Goal: Information Seeking & Learning: Learn about a topic

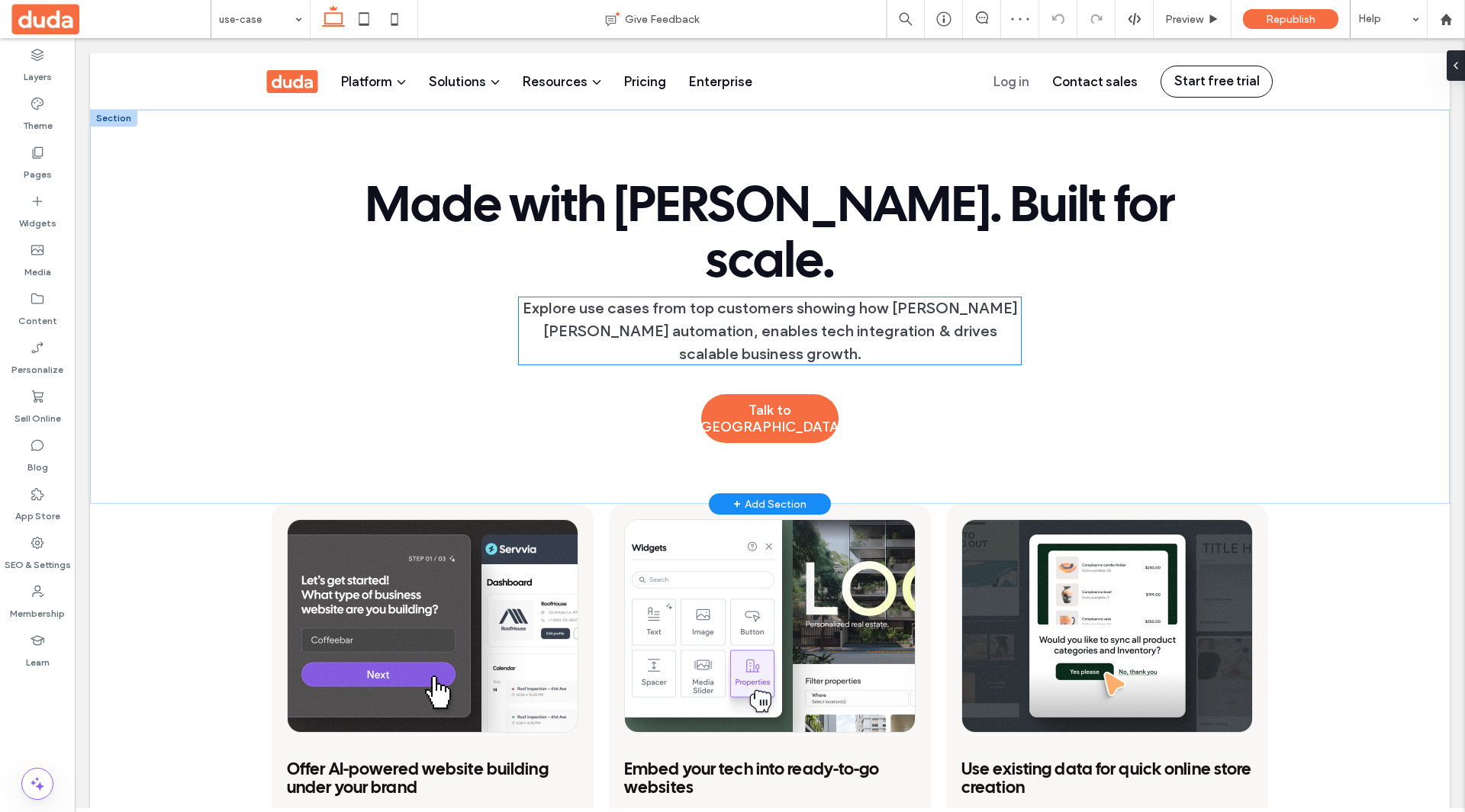
click at [897, 299] on span "Explore use cases from top customers showing how Duda powers automation, enable…" at bounding box center [770, 331] width 495 height 64
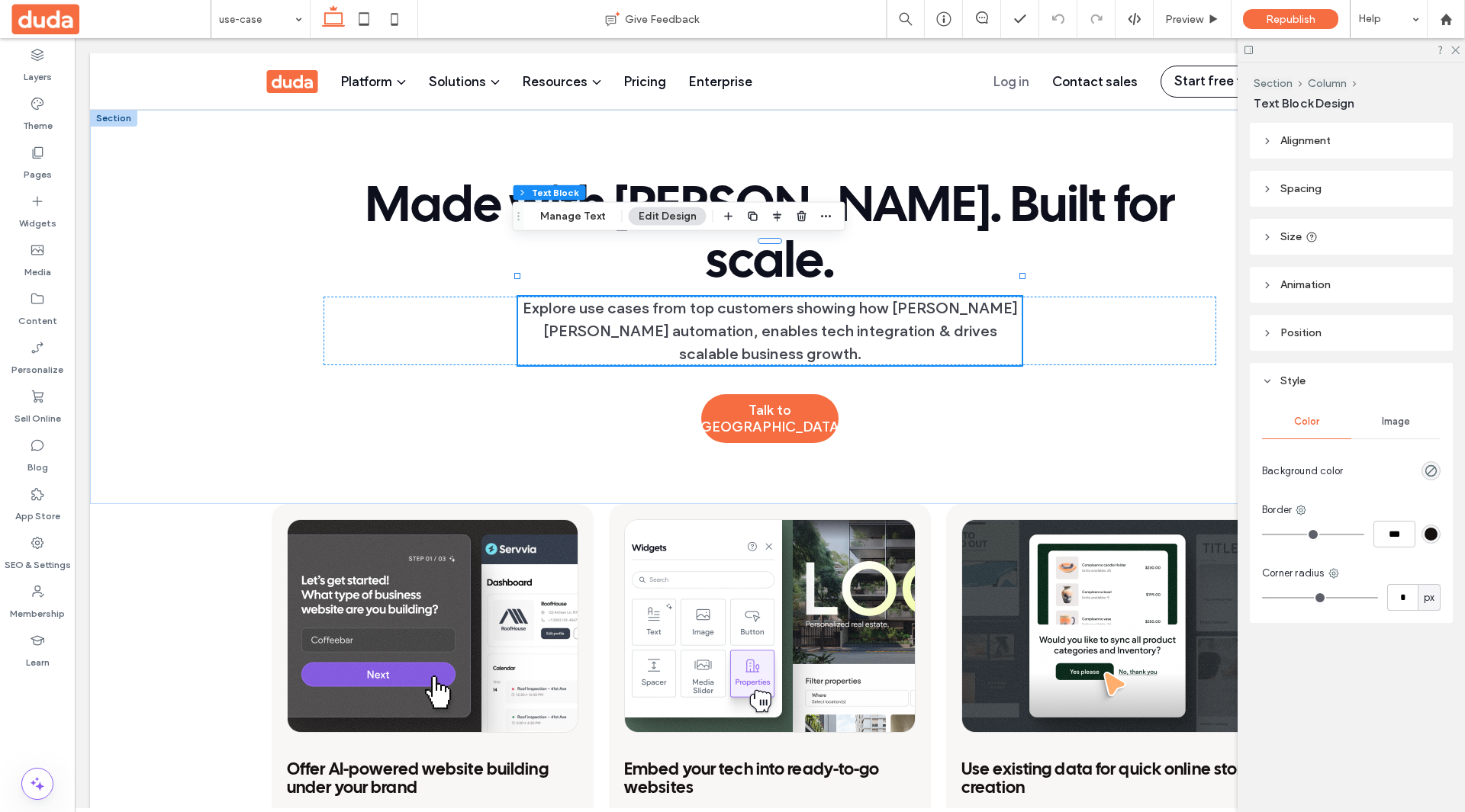
click at [1347, 241] on header "Size" at bounding box center [1351, 237] width 203 height 36
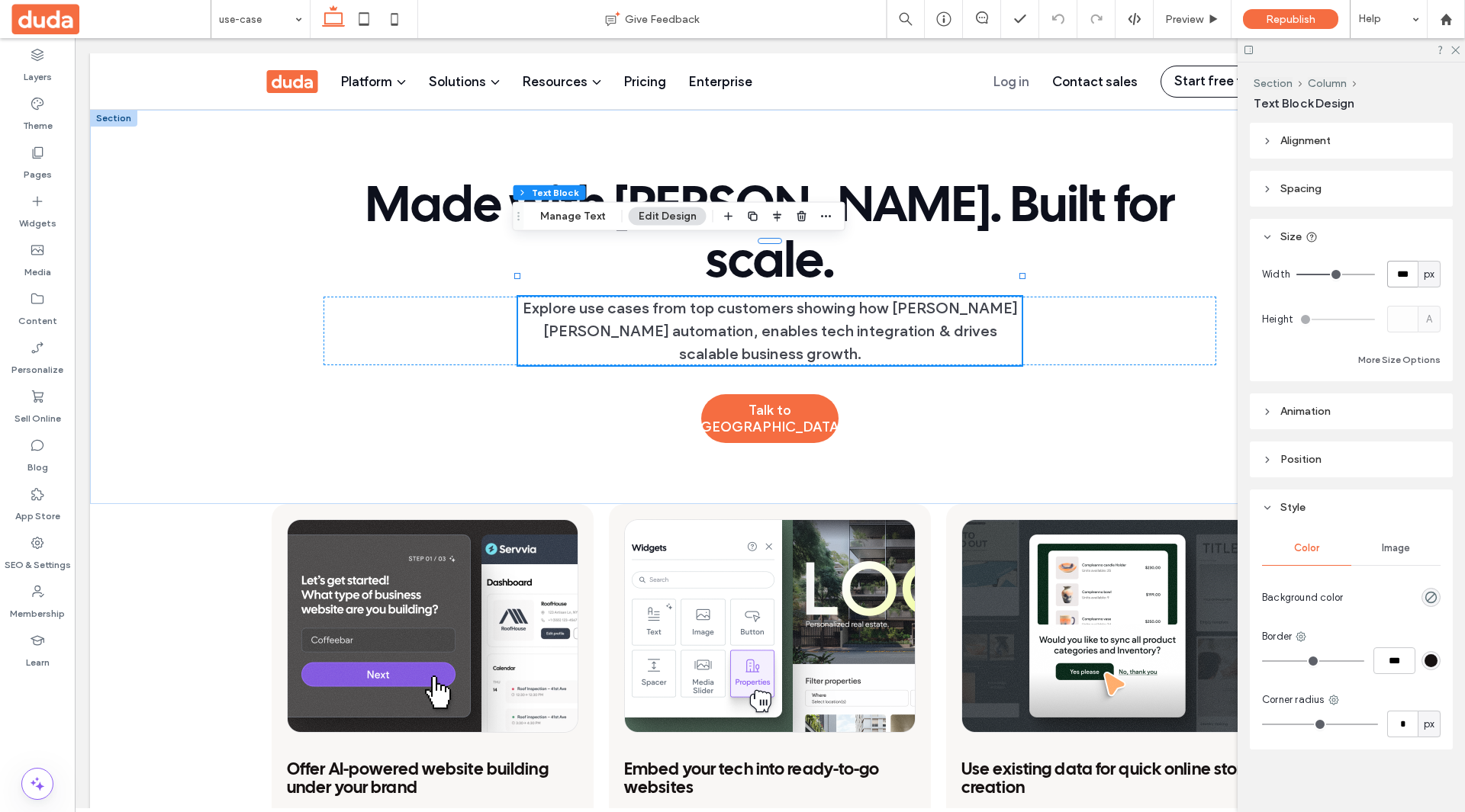
click at [1404, 276] on input "***" at bounding box center [1401, 275] width 30 height 27
type input "*"
type input "***"
click at [1415, 214] on div "Alignment Spacing Set margins and padding 0px 0% 0px 0% * px 0px * px 0px Clear…" at bounding box center [1355, 465] width 212 height 683
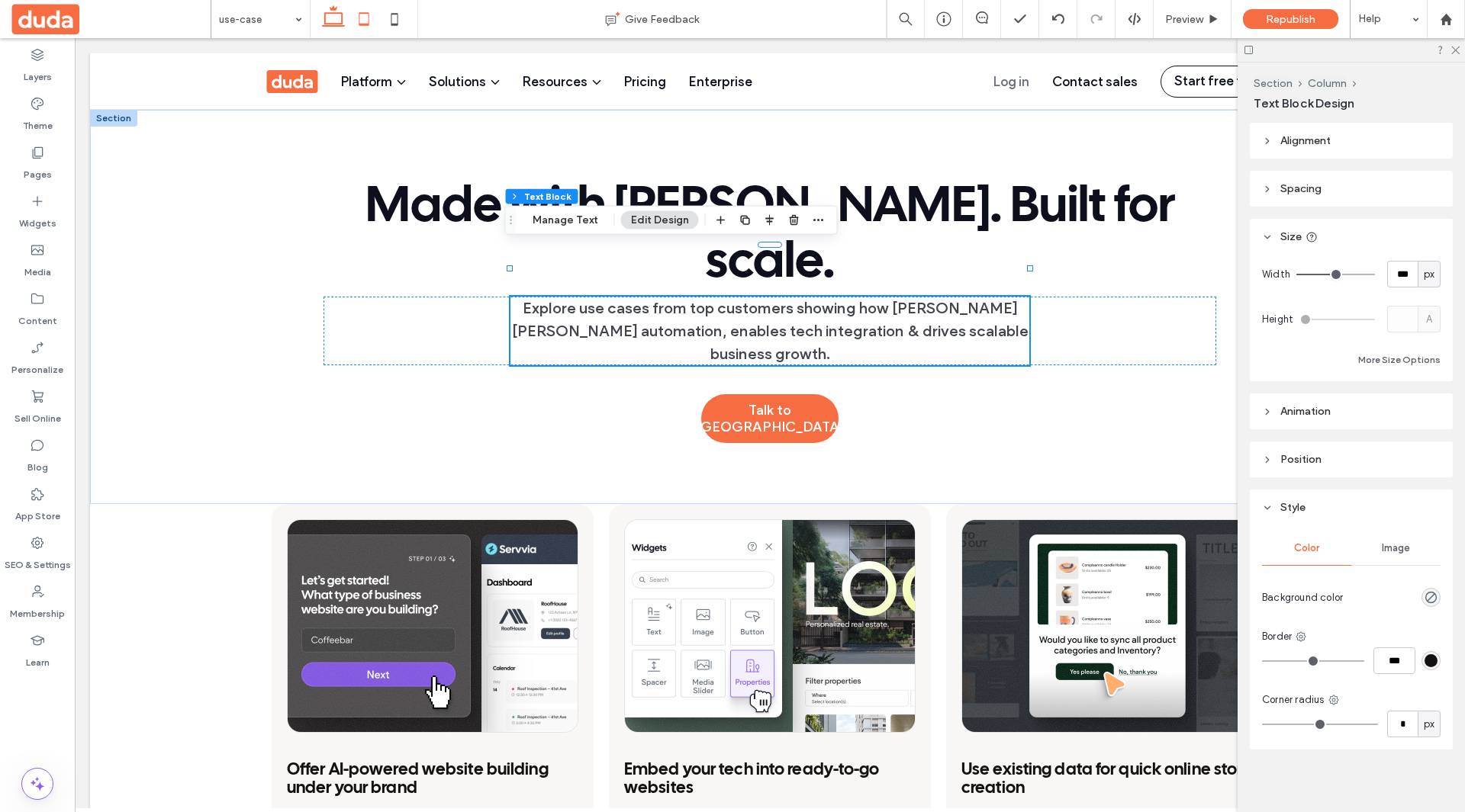
click at [370, 19] on use at bounding box center [364, 18] width 10 height 13
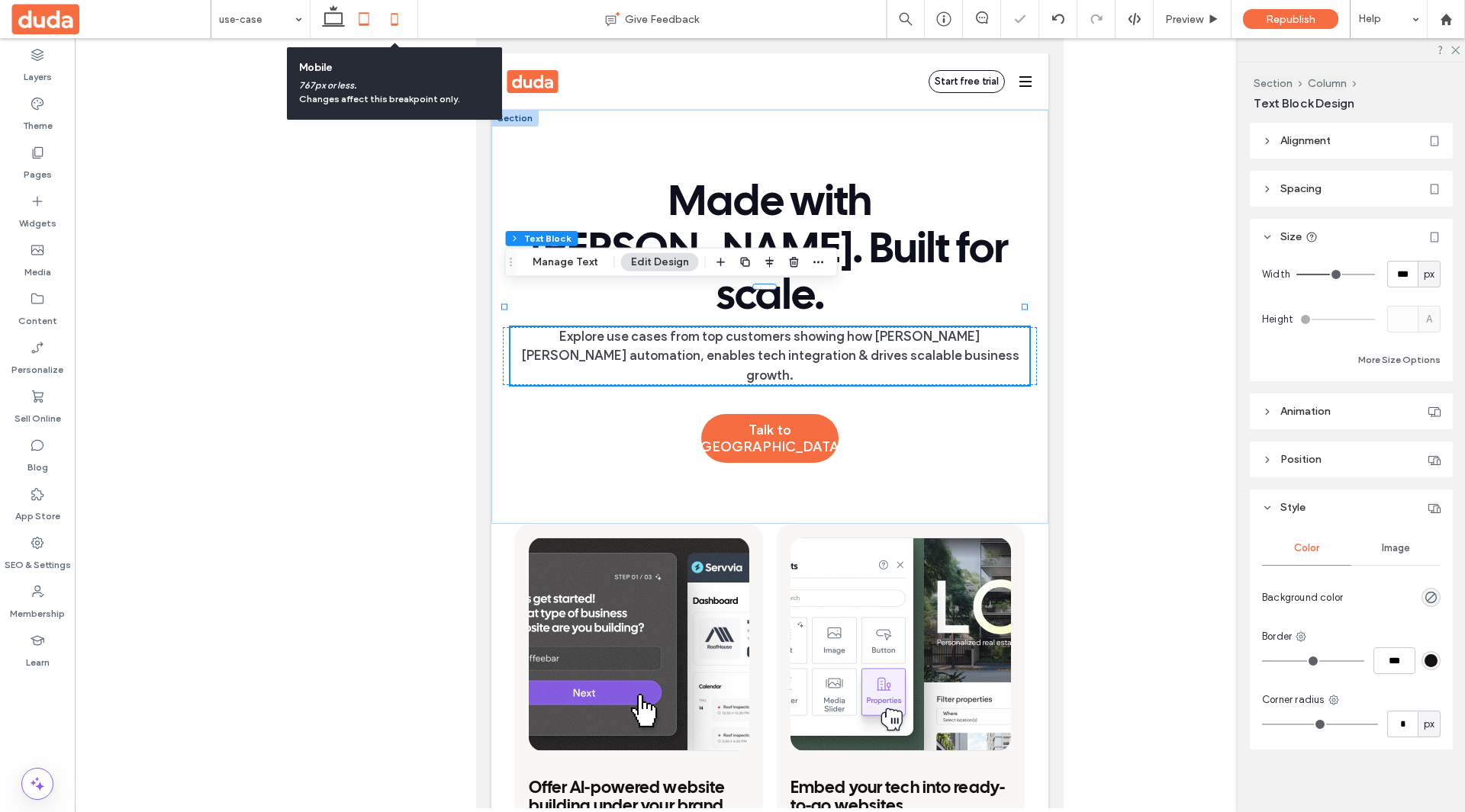
click at [399, 17] on icon at bounding box center [394, 18] width 30 height 30
type input "**"
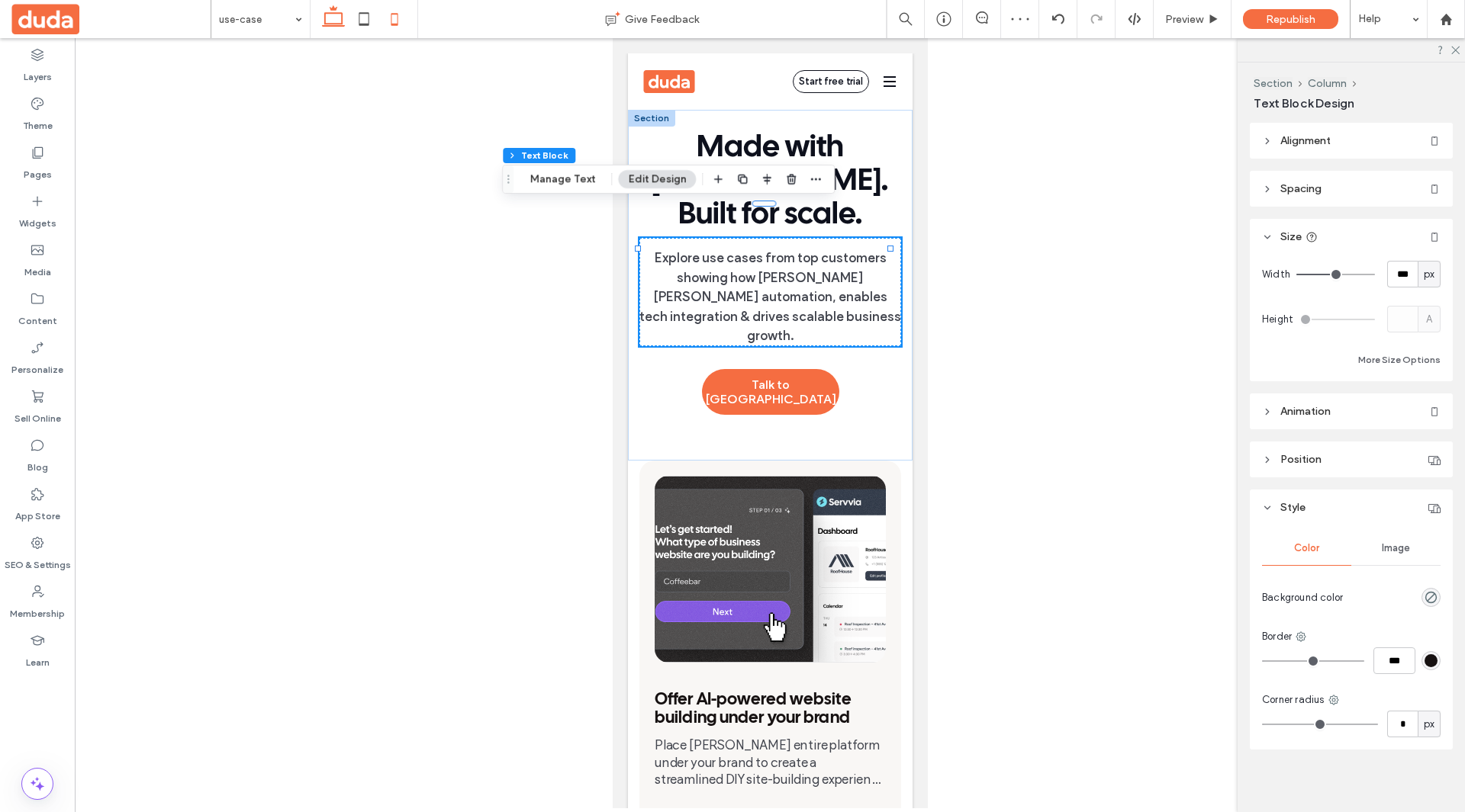
click at [327, 24] on use at bounding box center [334, 16] width 23 height 21
type input "*"
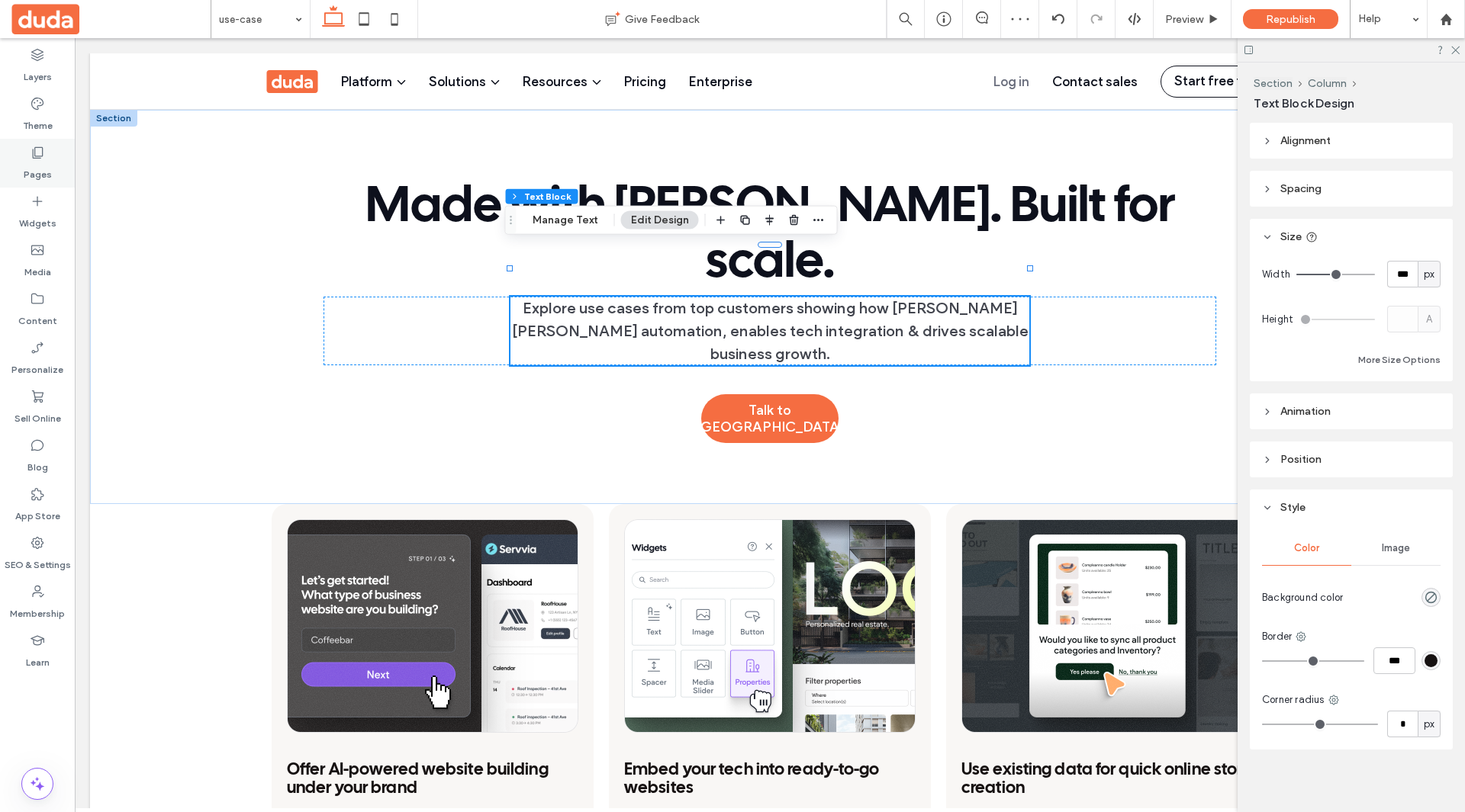
click at [40, 162] on label "Pages" at bounding box center [37, 171] width 28 height 21
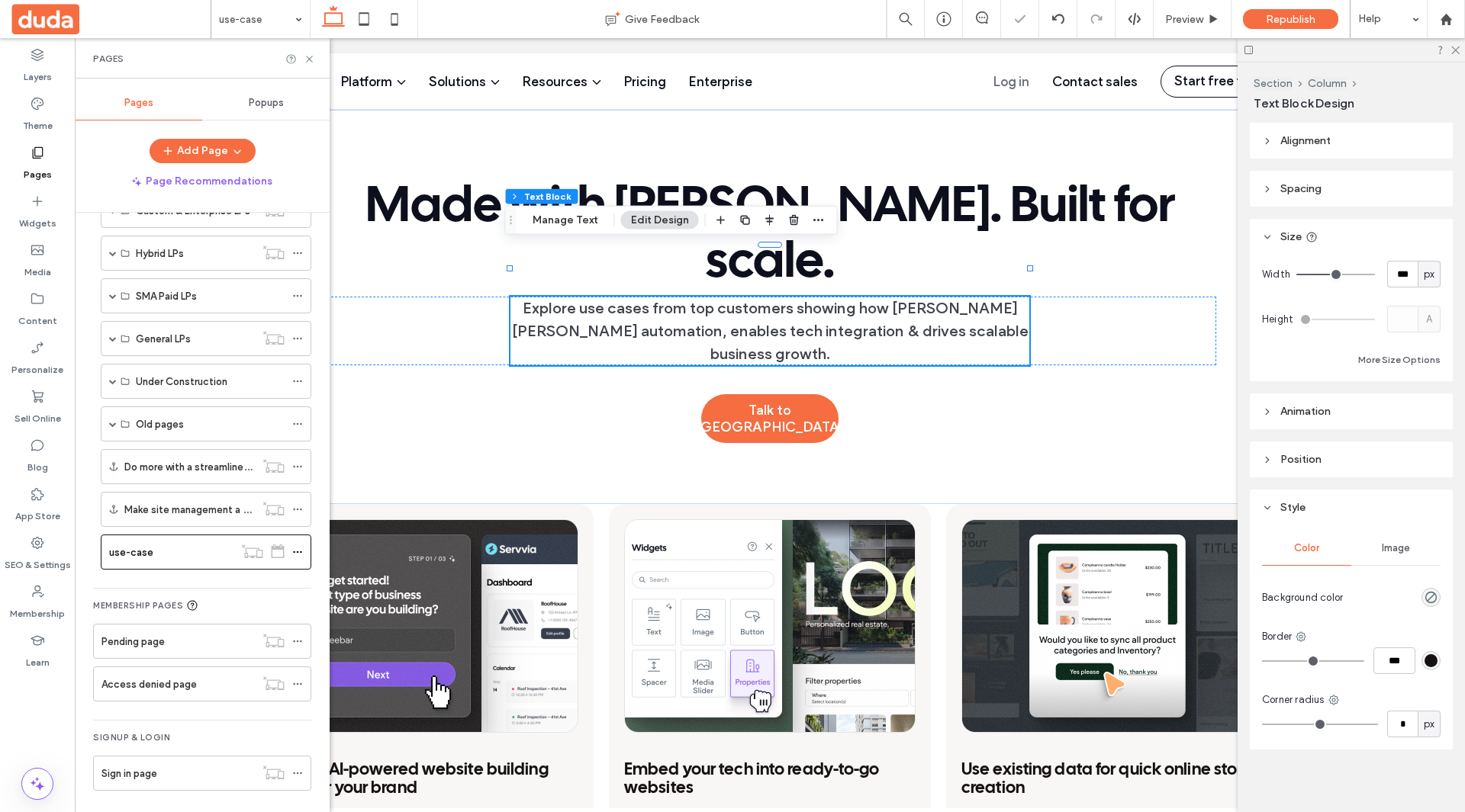
scroll to position [775, 0]
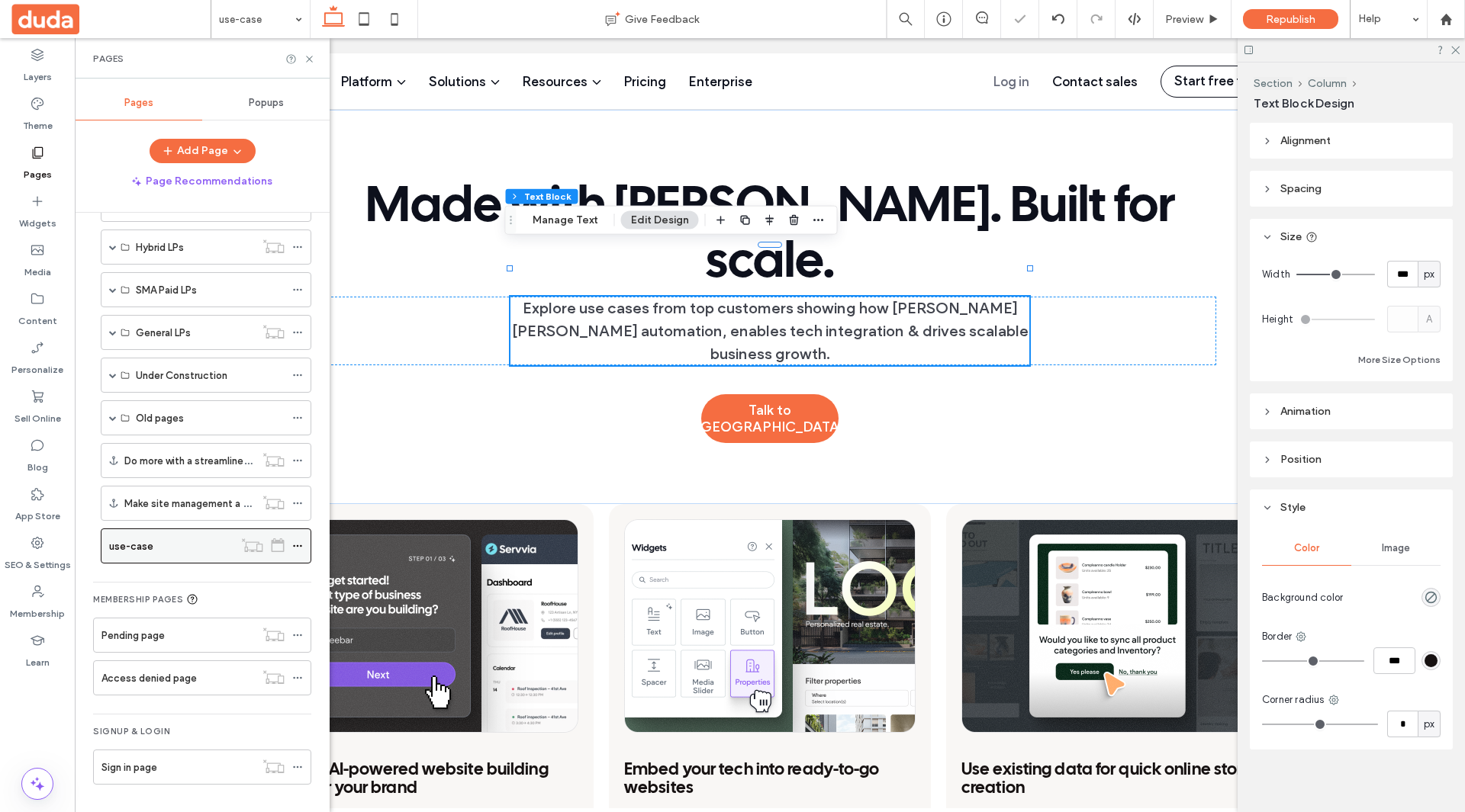
click at [294, 546] on use at bounding box center [297, 546] width 9 height 2
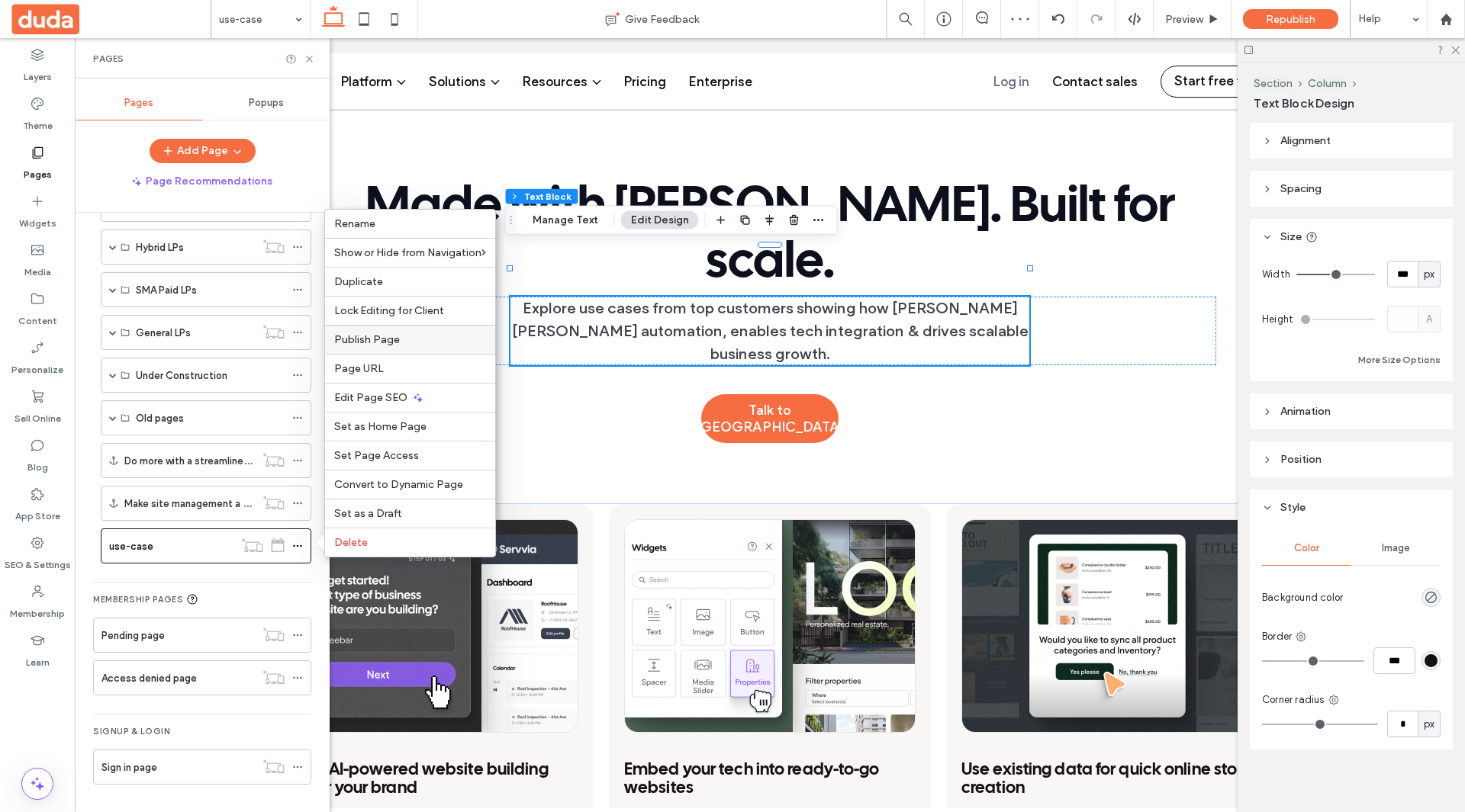
click at [435, 349] on div "Publish Page" at bounding box center [409, 340] width 170 height 29
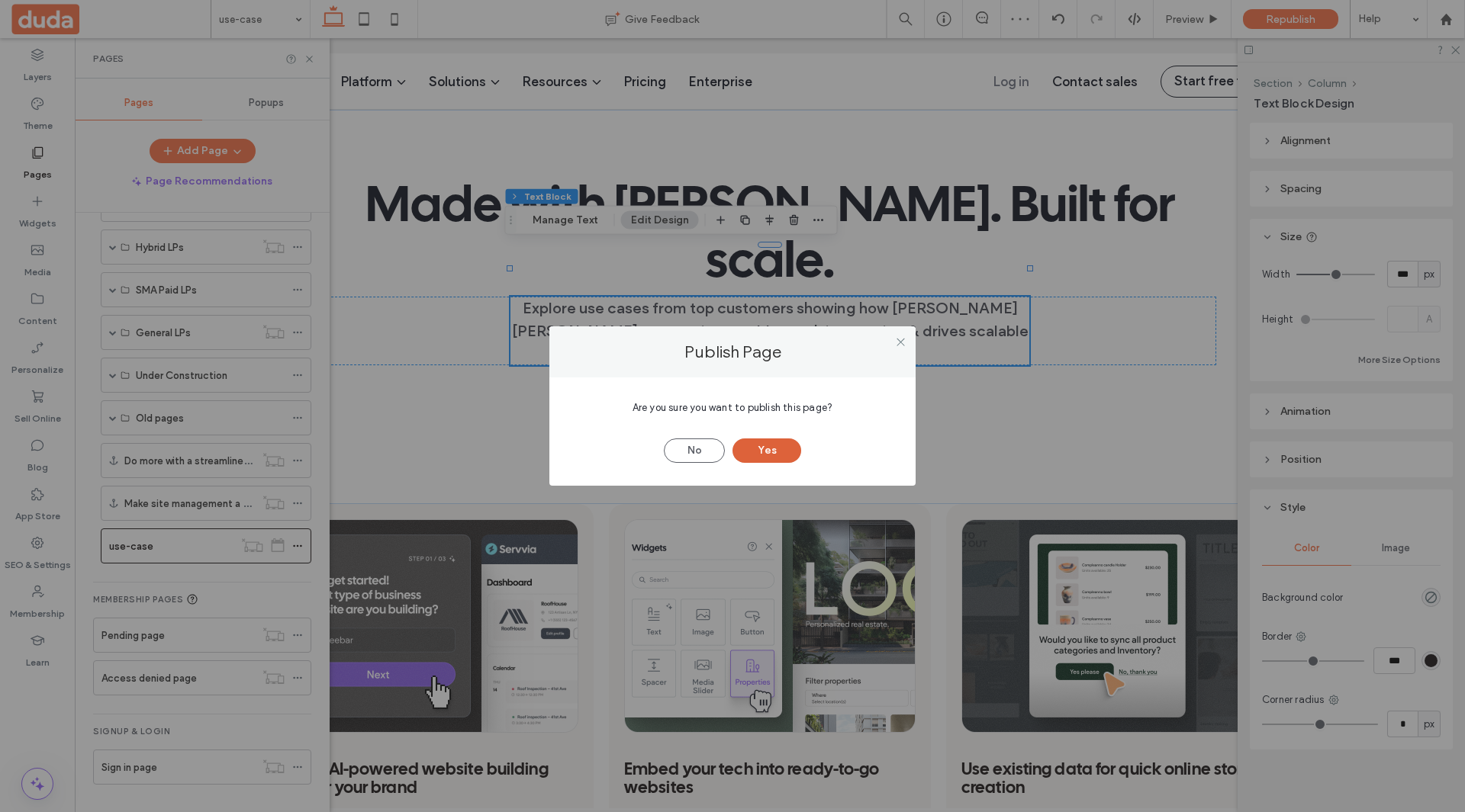
click at [763, 454] on button "Yes" at bounding box center [766, 450] width 69 height 24
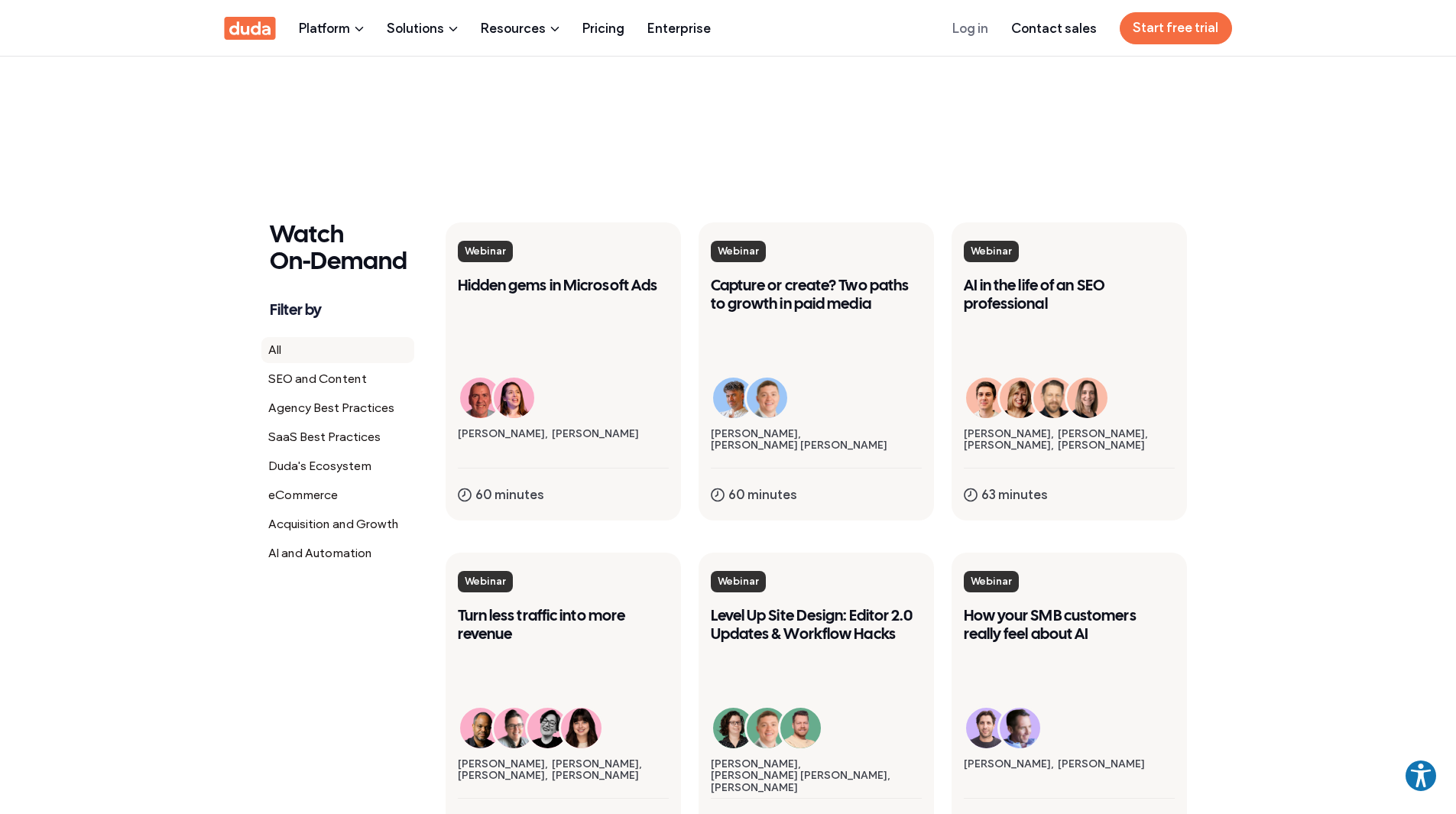
scroll to position [153, 0]
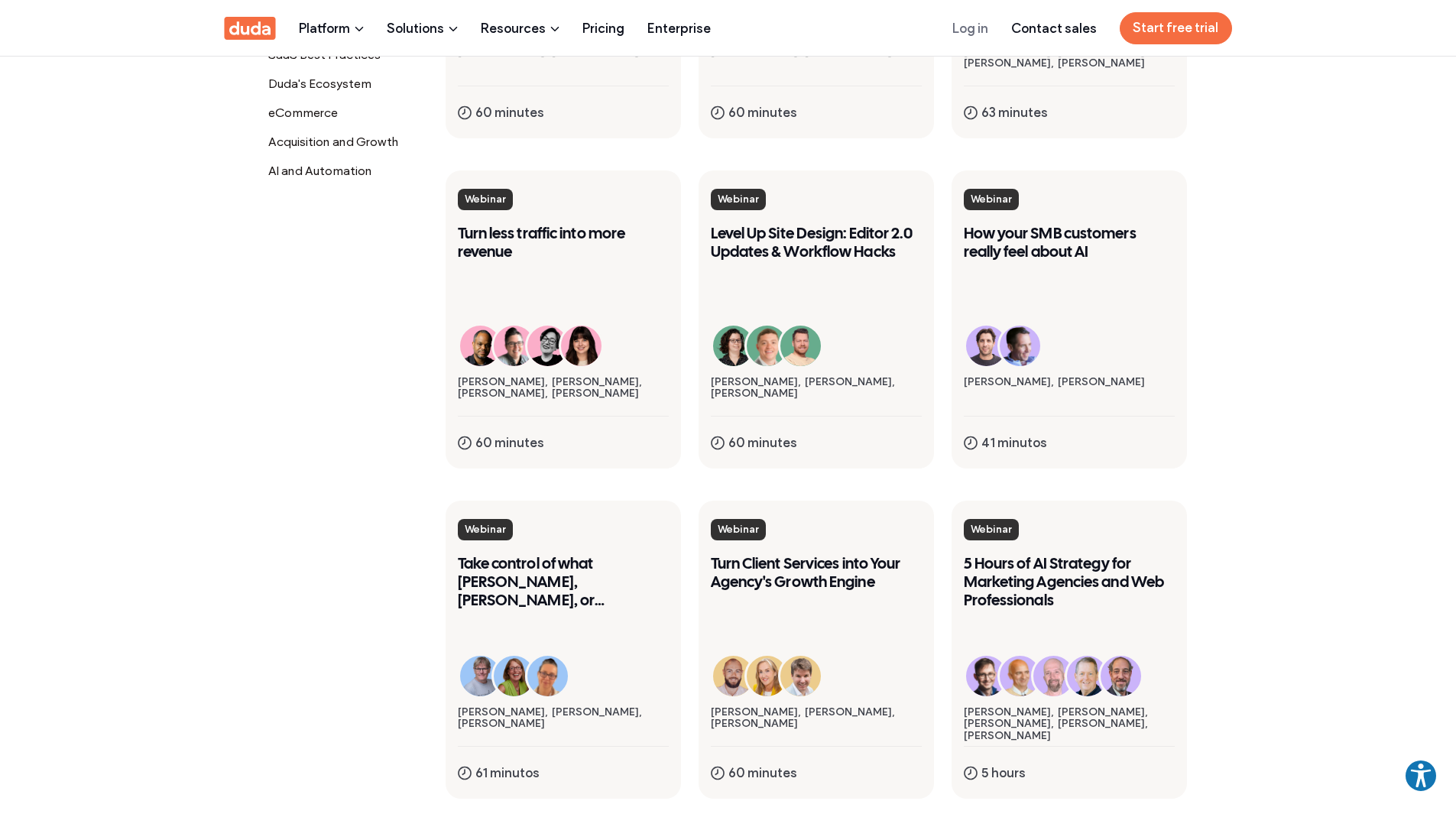
scroll to position [1376, 0]
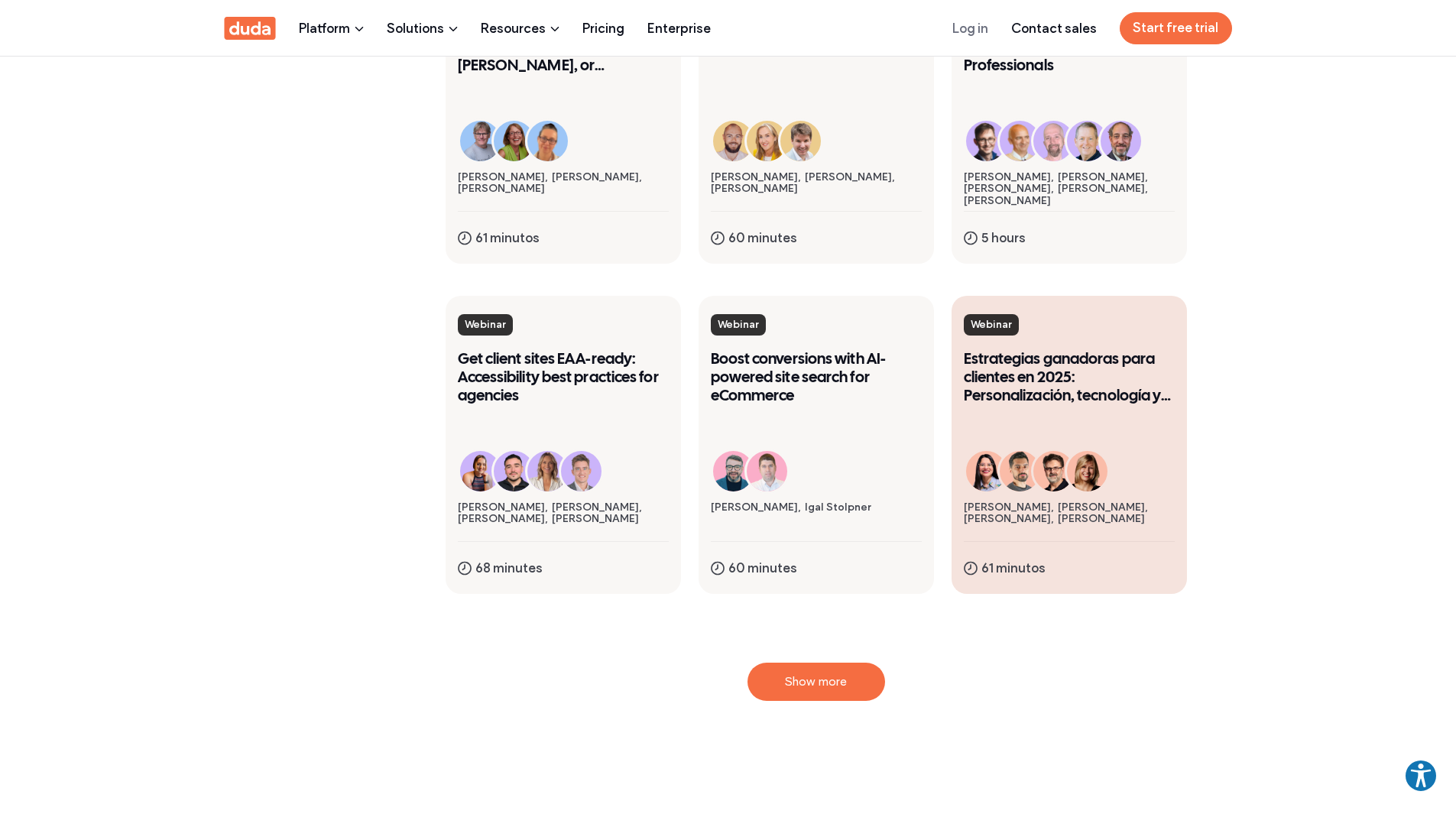
click at [984, 407] on link "webinar Estrategias ganadoras para clientes en 2025: Personalización, tecnologí…" at bounding box center [1069, 444] width 235 height 299
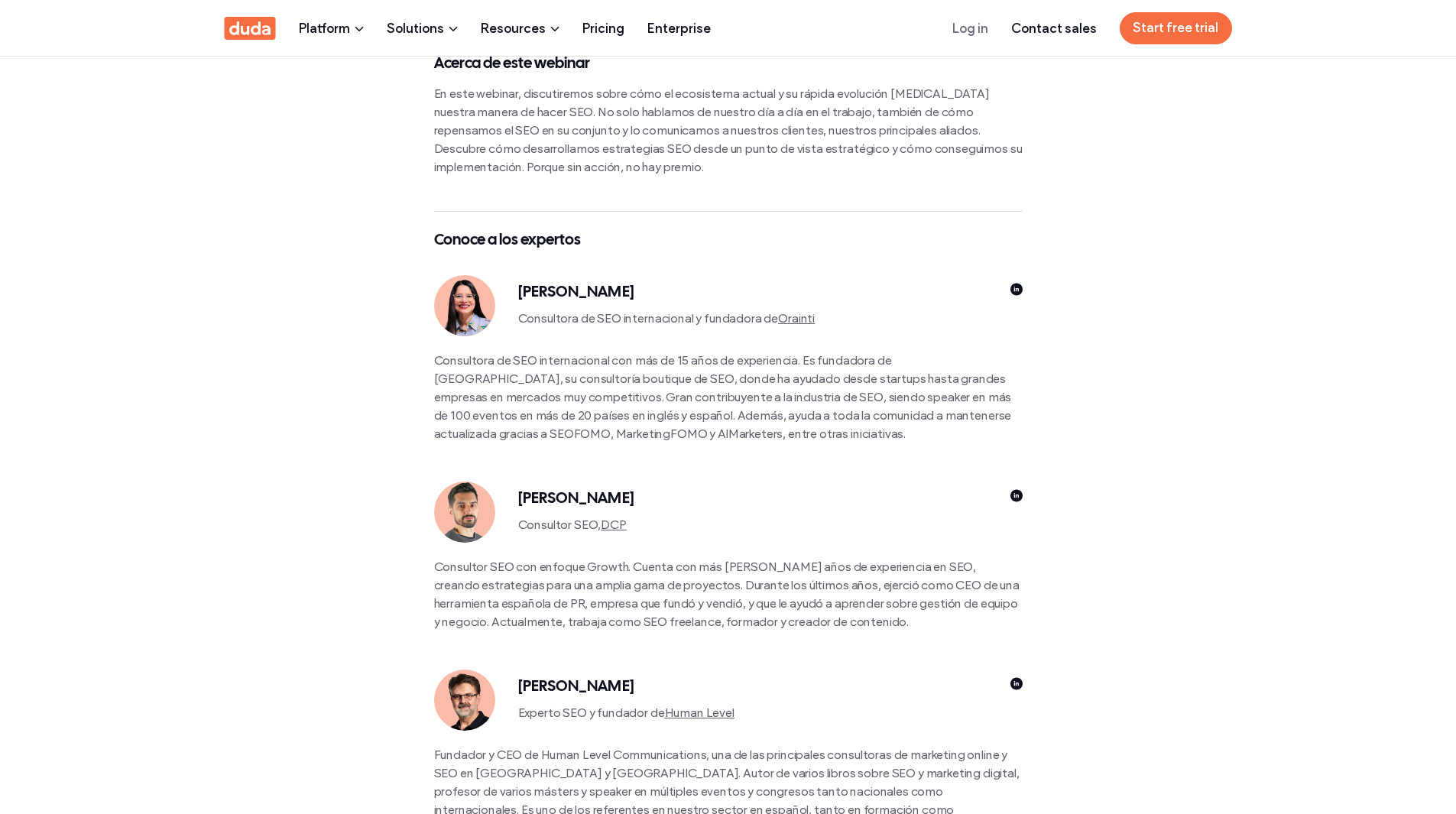
scroll to position [459, 0]
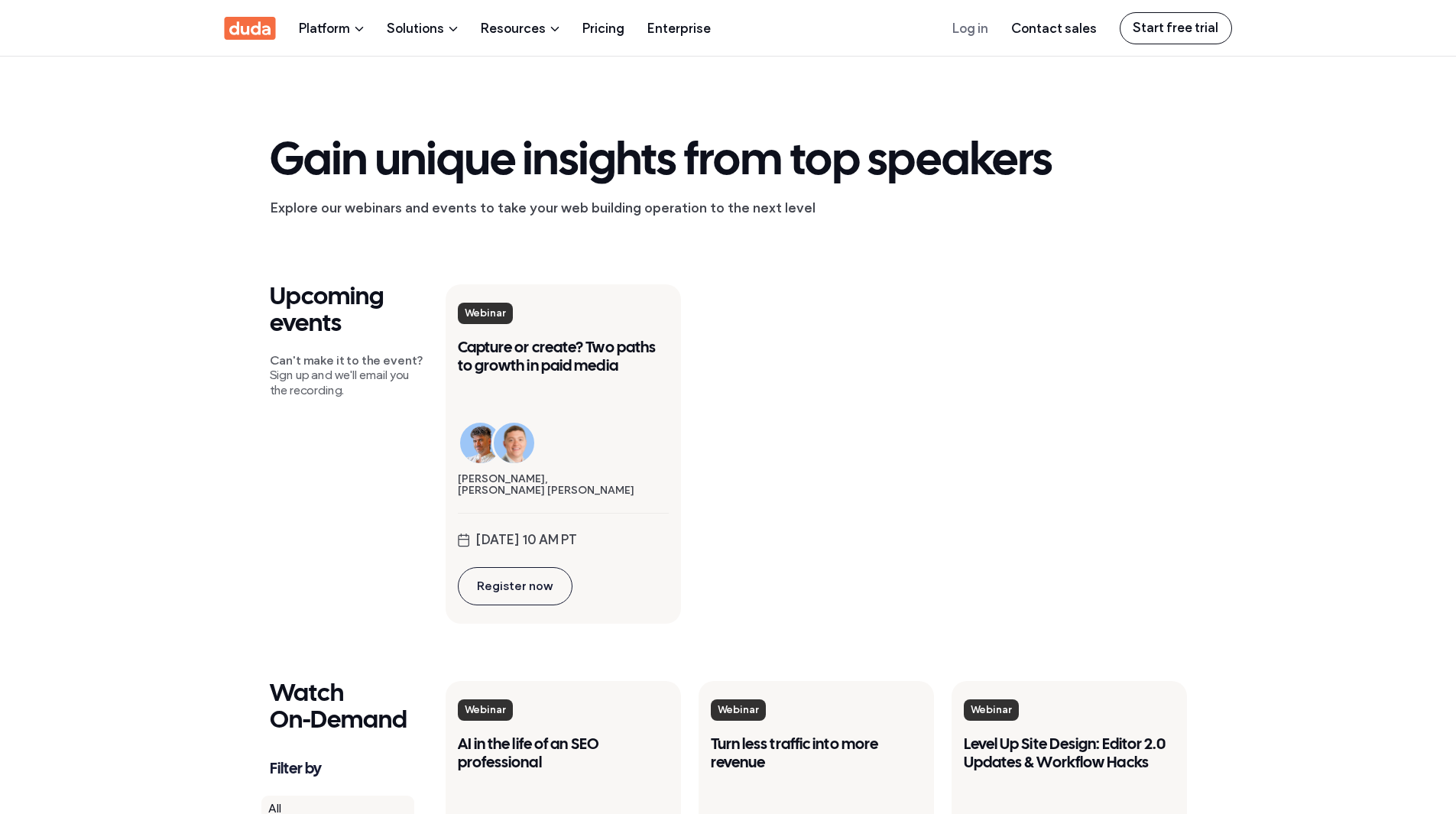
drag, startPoint x: 730, startPoint y: 409, endPoint x: 979, endPoint y: 451, distance: 252.5
click at [974, 449] on div "webinar Capture or create? Two paths to growth in paid media Joel Bondorowsky R…" at bounding box center [815, 453] width 742 height 339
click at [1077, 356] on div "webinar Capture or create? Two paths to growth in paid media Joel Bondorowsky R…" at bounding box center [815, 453] width 742 height 339
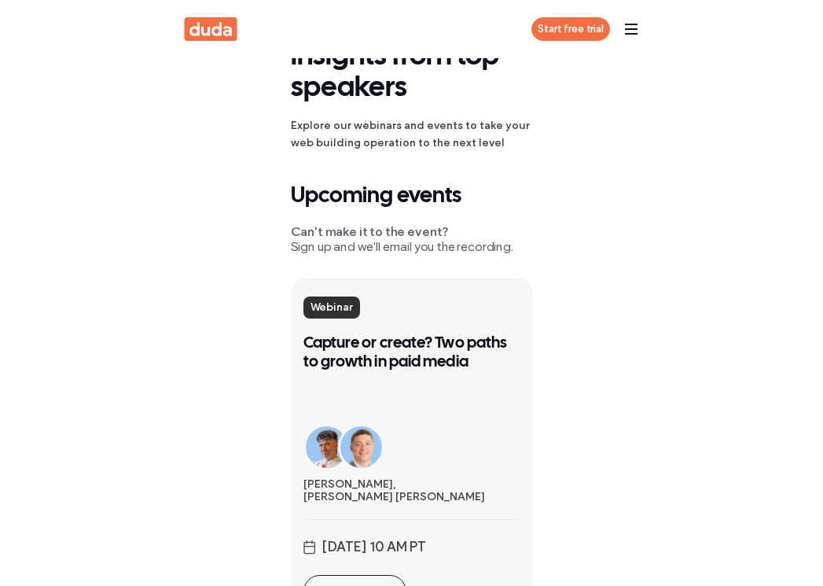
scroll to position [105, 0]
